Goal: Navigation & Orientation: Find specific page/section

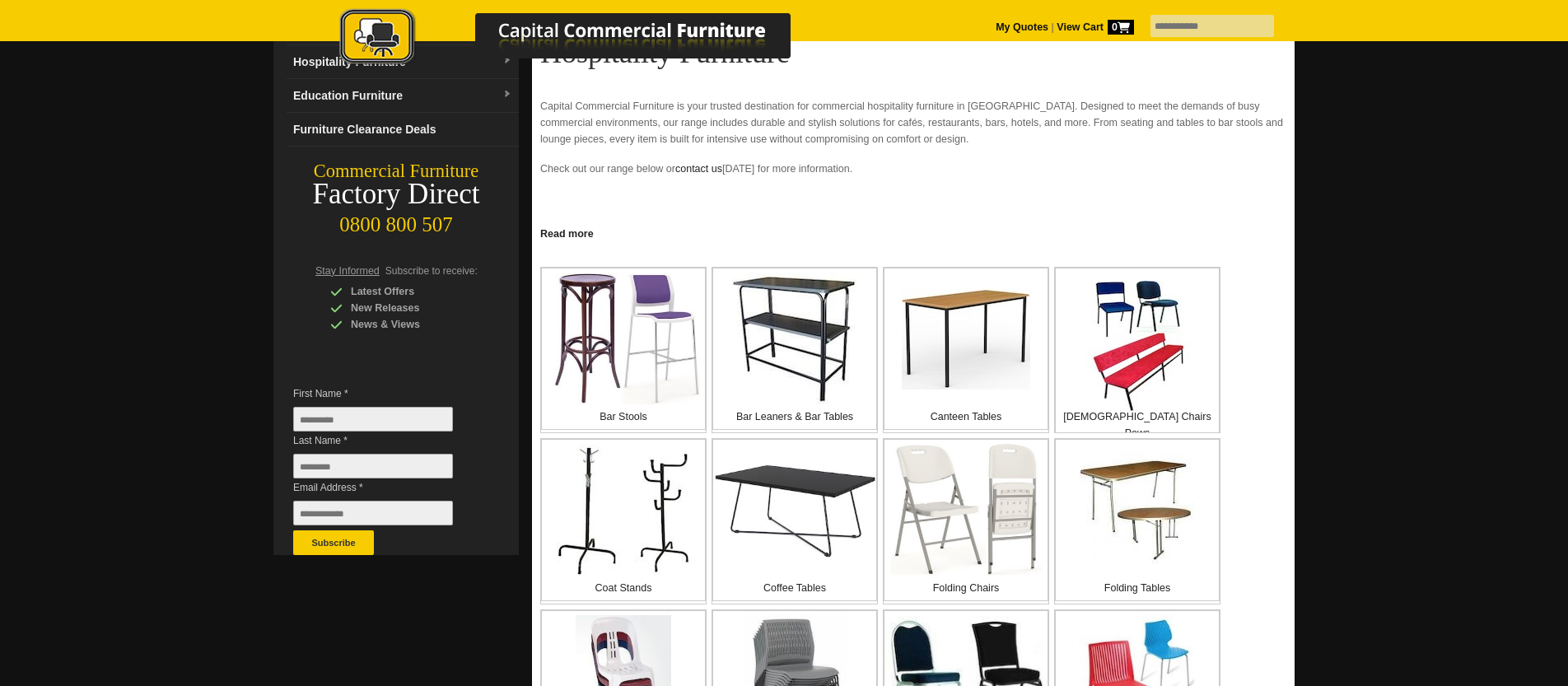
scroll to position [172, 0]
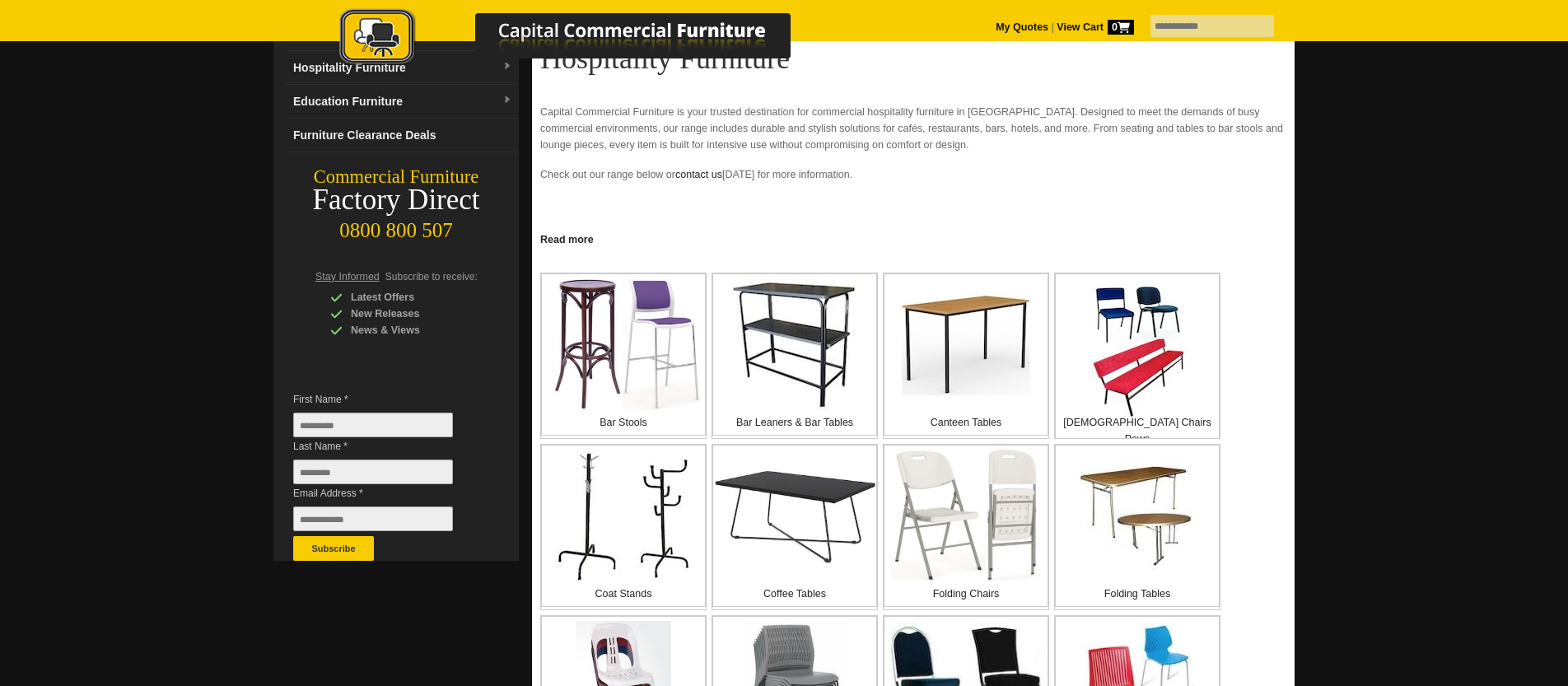
click at [391, 69] on picture at bounding box center [581, 65] width 576 height 12
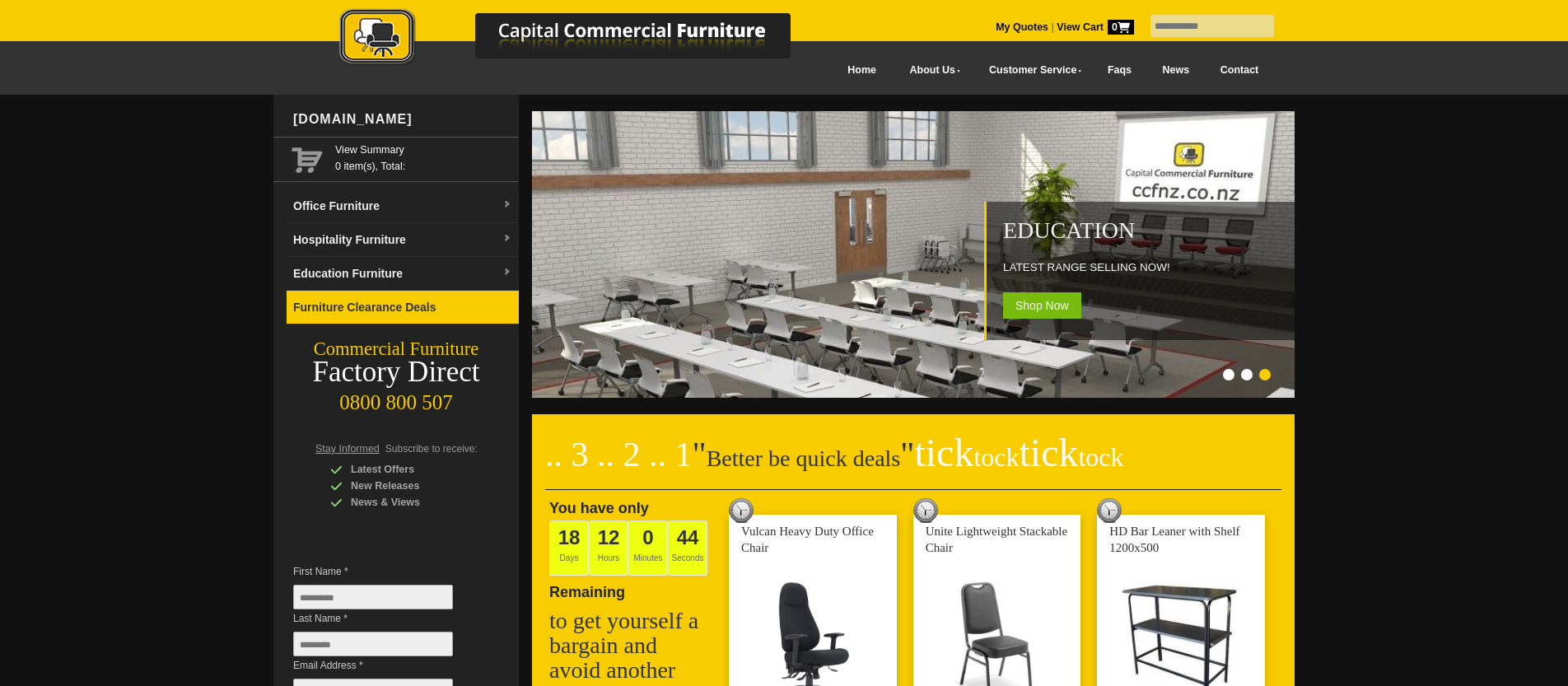
click at [357, 302] on link "Furniture Clearance Deals" at bounding box center [403, 307] width 232 height 34
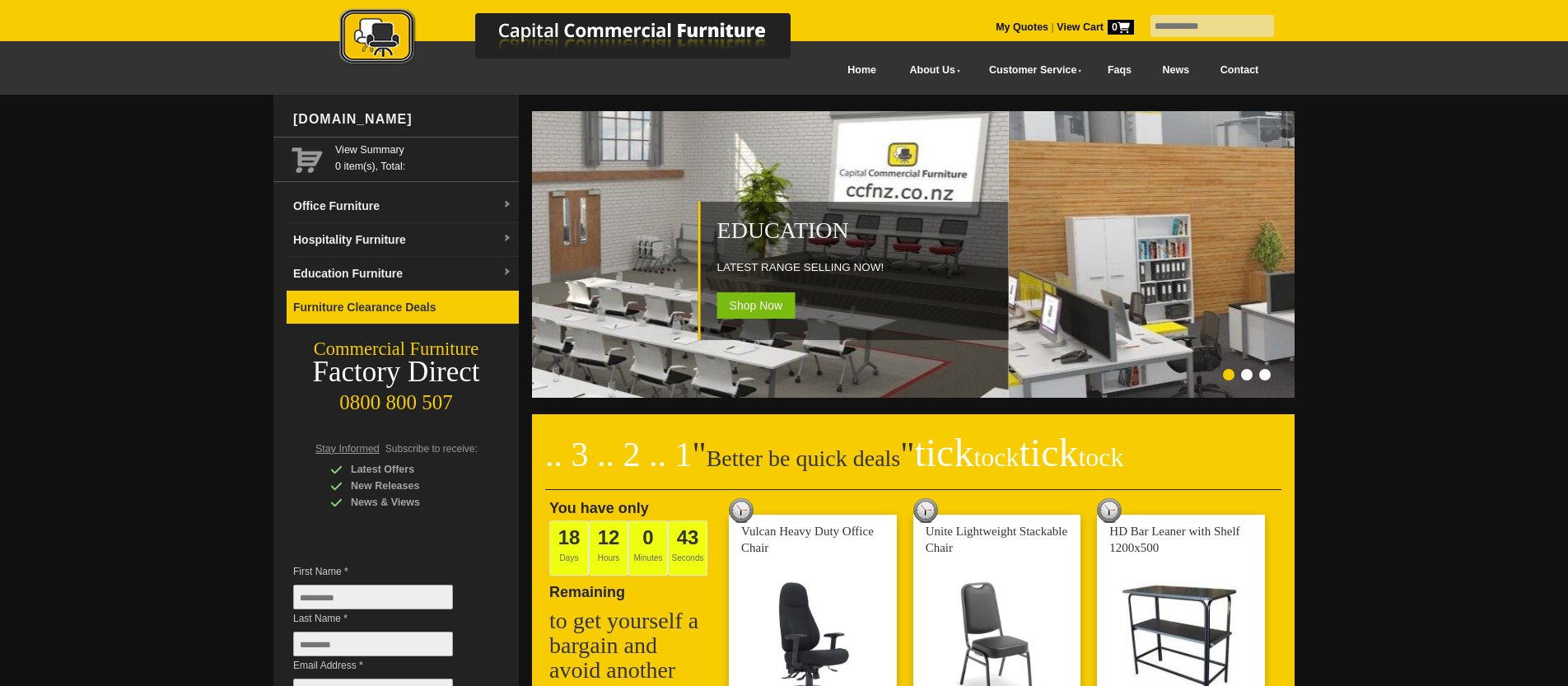
scroll to position [3, 0]
